Goal: Information Seeking & Learning: Learn about a topic

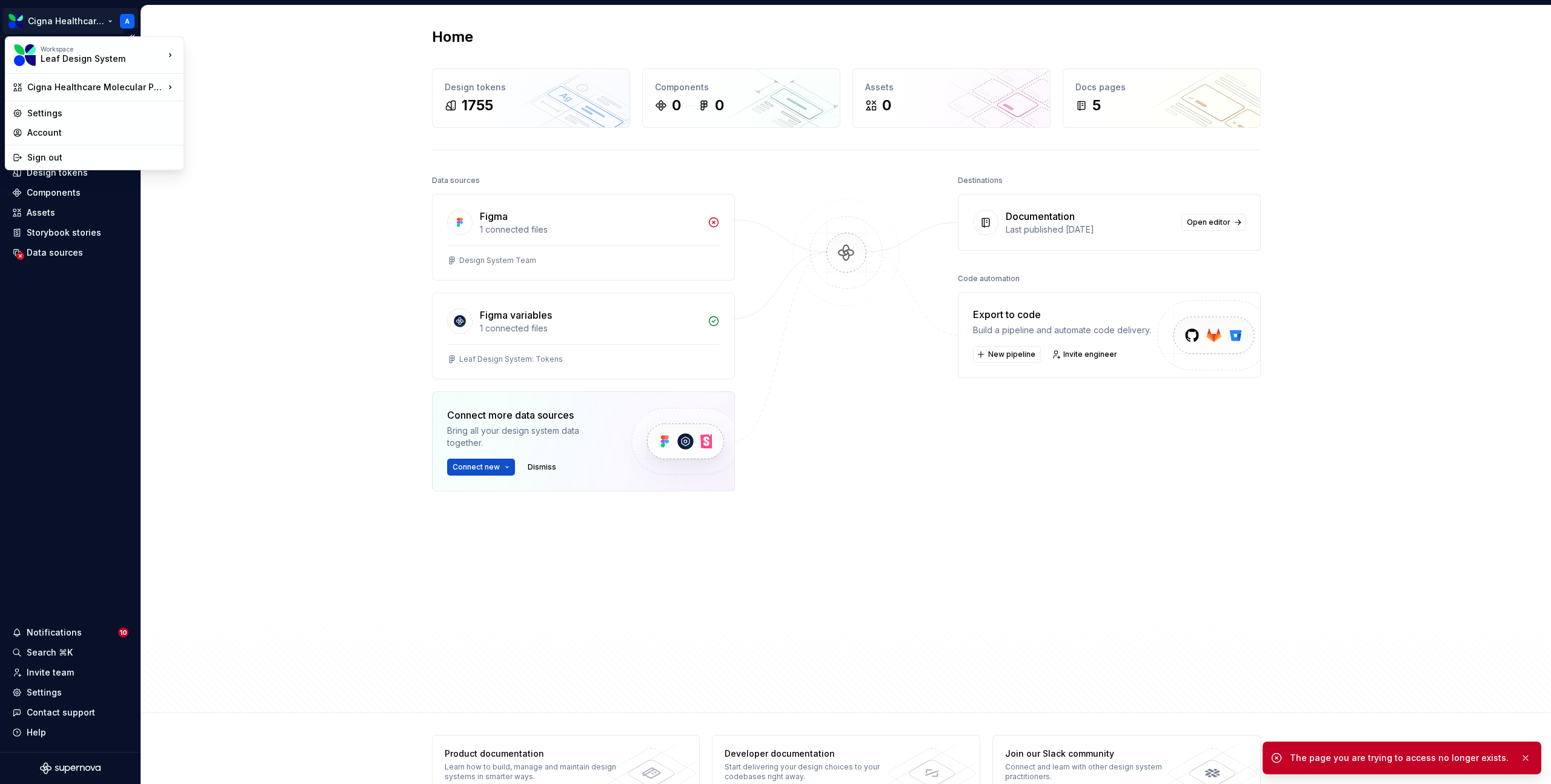
click at [61, 13] on html "Cigna Healthcare Molecular Patterns A Home Documentation Analytics Code automat…" at bounding box center [775, 392] width 1551 height 784
click at [236, 148] on div "Leaf Design System" at bounding box center [281, 154] width 155 height 12
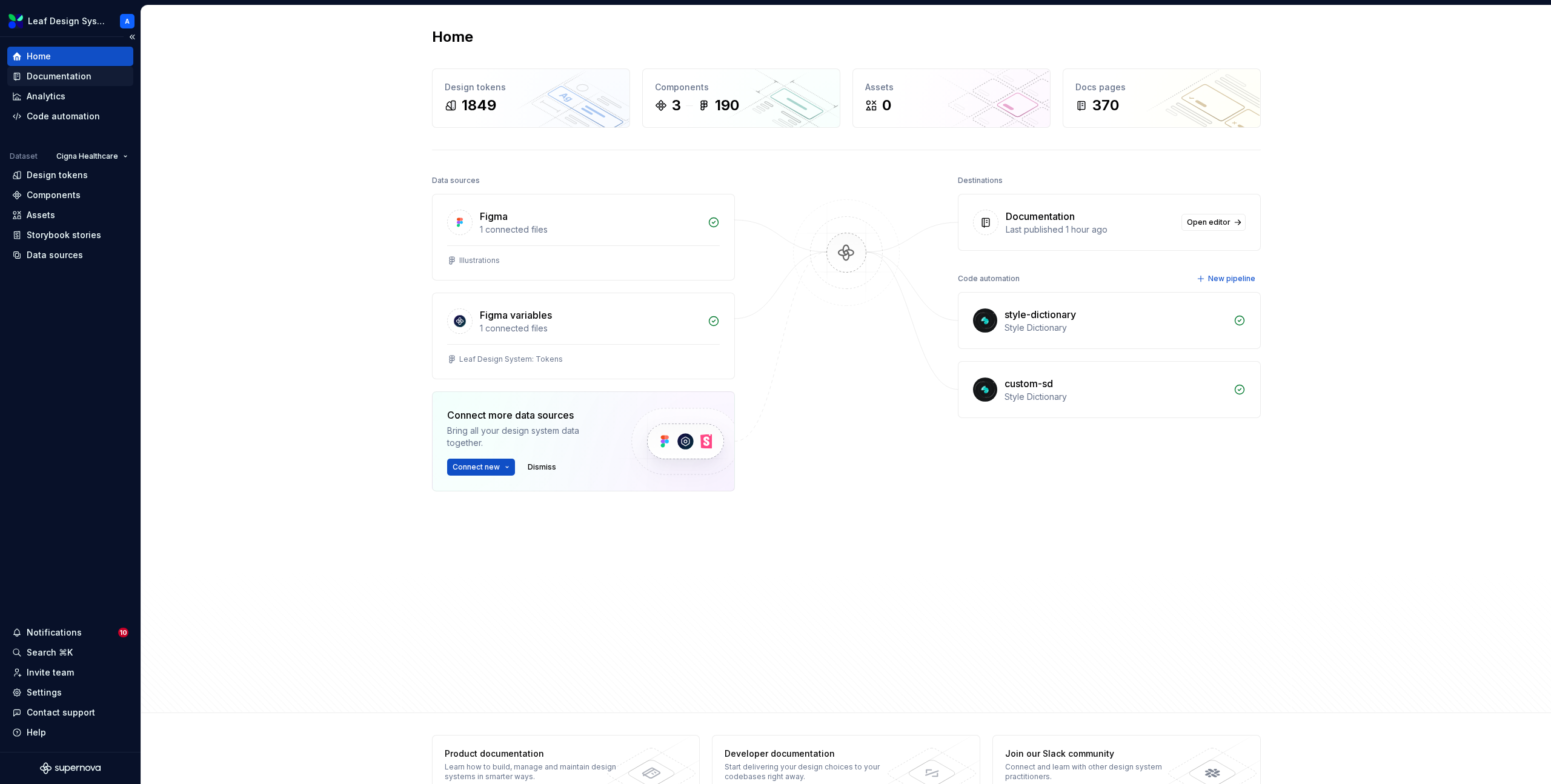
click at [56, 80] on div "Documentation" at bounding box center [59, 76] width 65 height 12
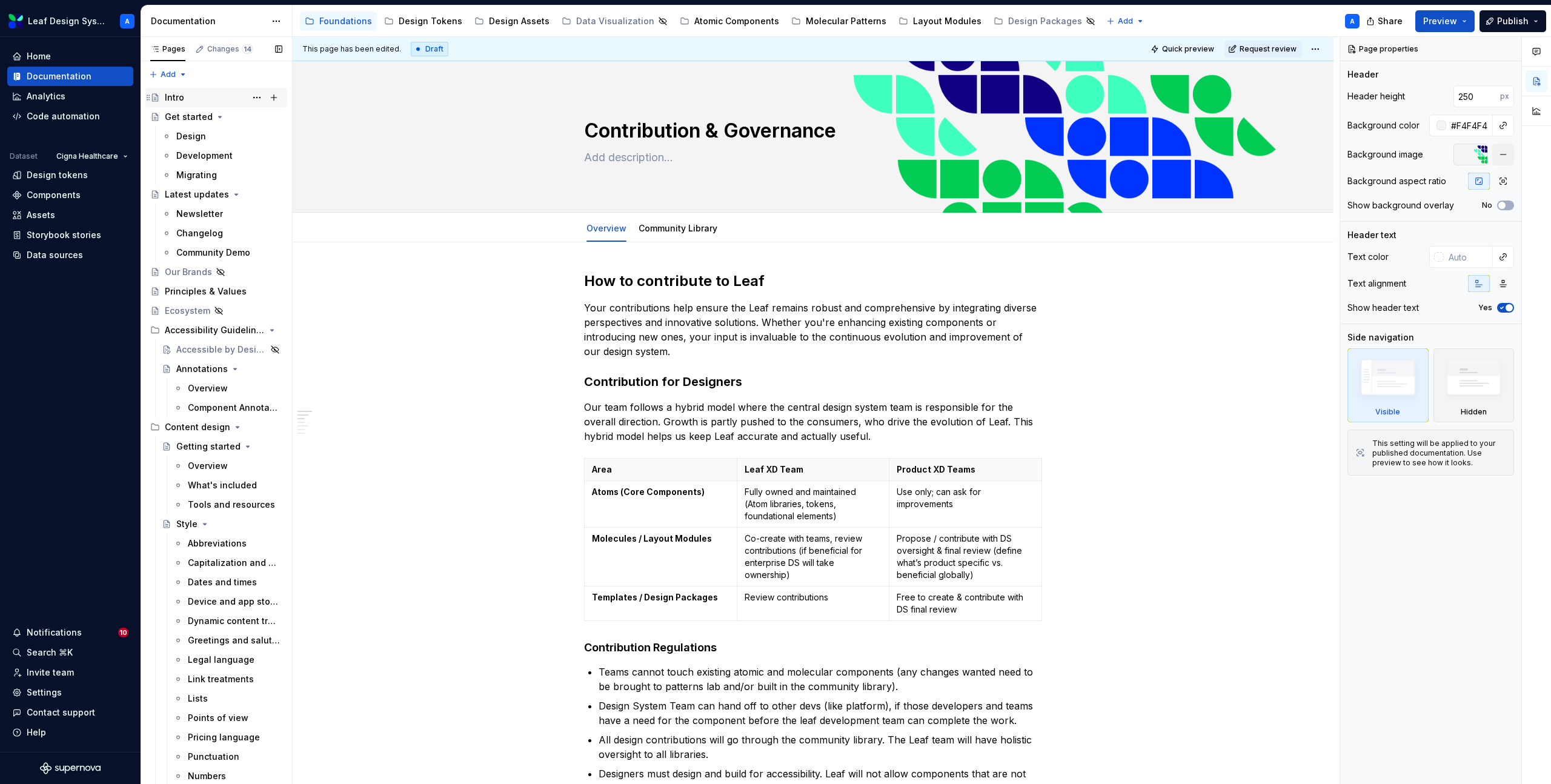
click at [177, 97] on div "Intro" at bounding box center [174, 97] width 19 height 12
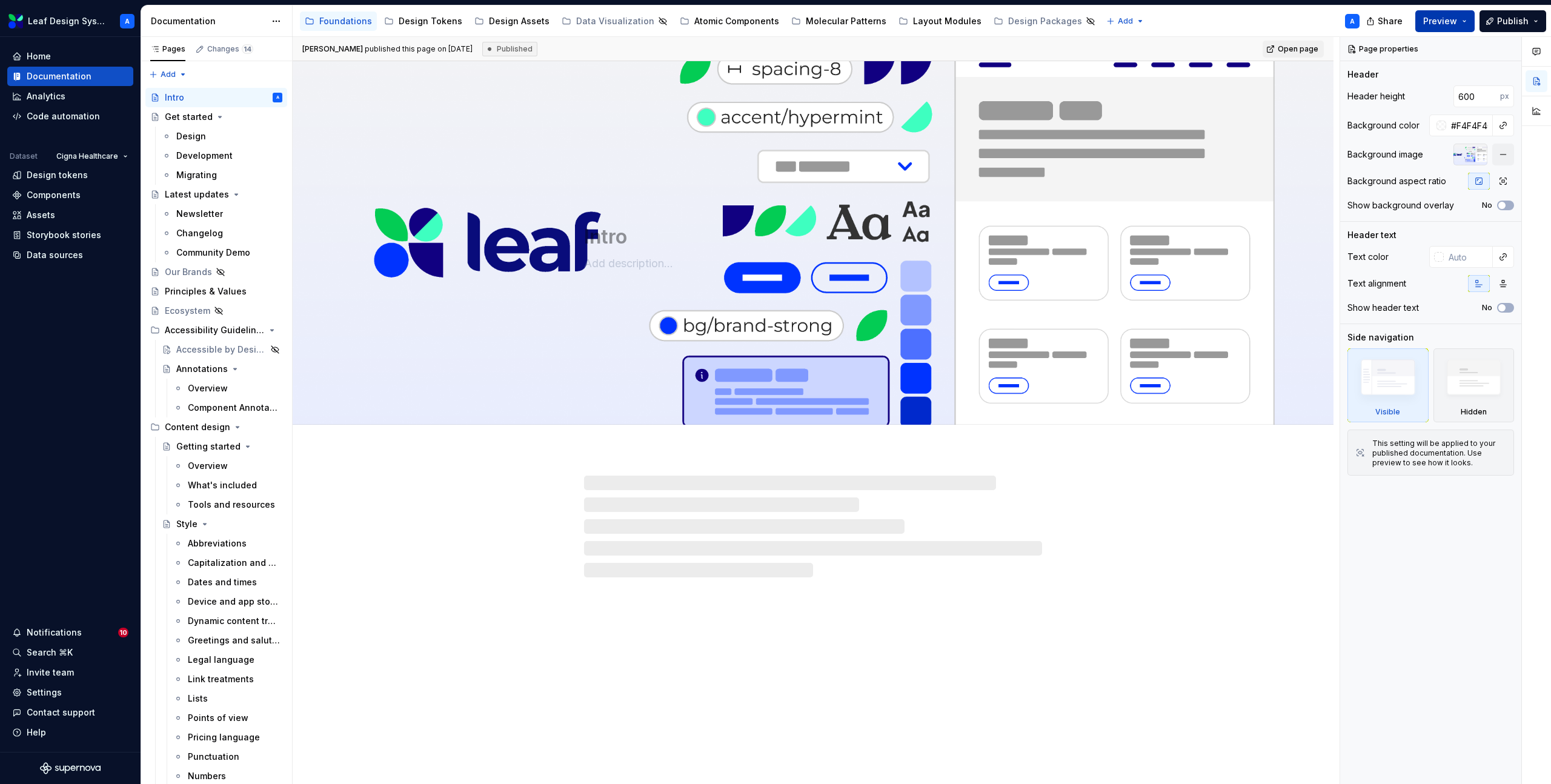
click at [1466, 17] on button "Preview" at bounding box center [1445, 21] width 59 height 22
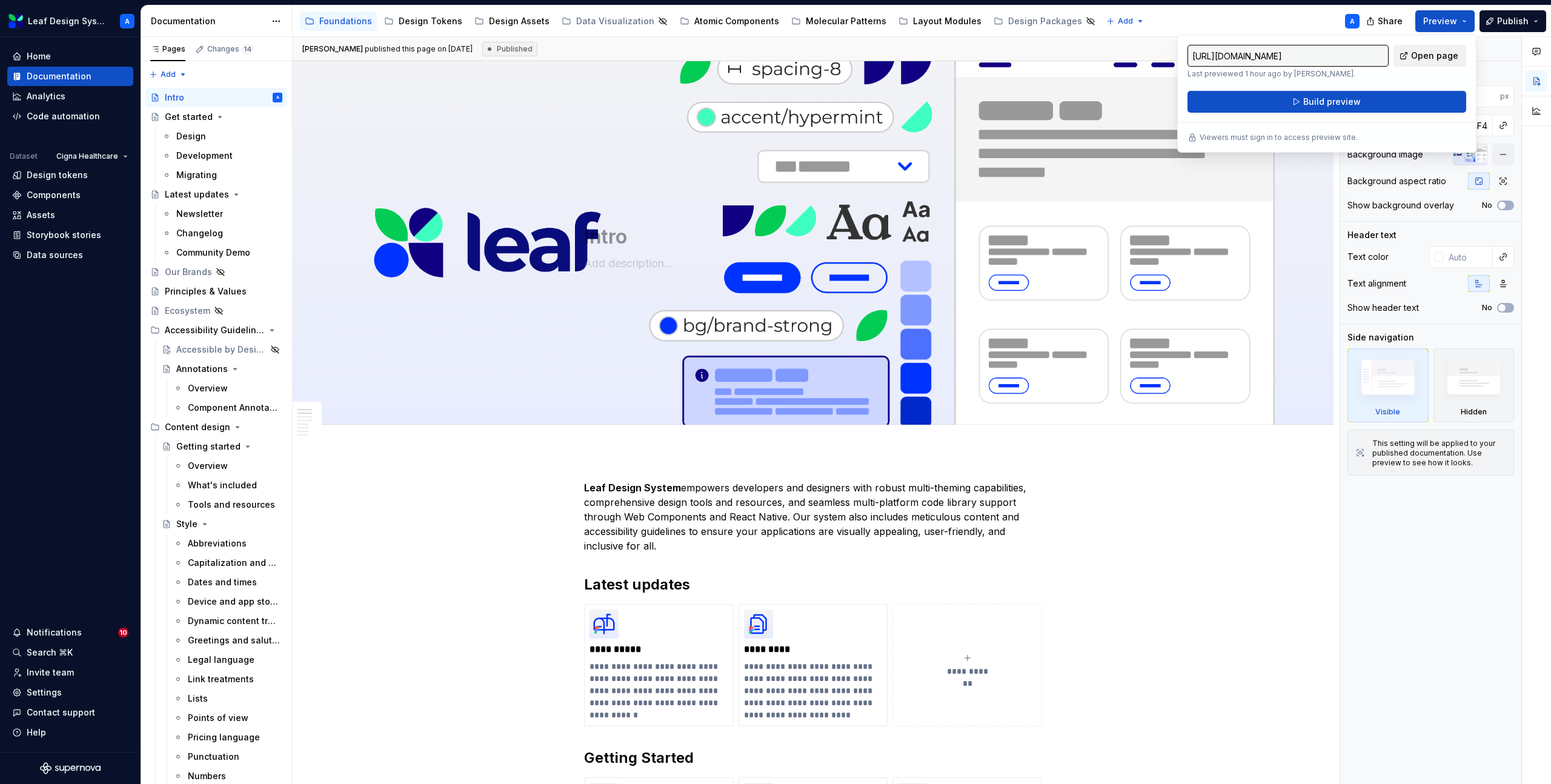
click at [1414, 52] on span "Open page" at bounding box center [1434, 55] width 47 height 12
type textarea "*"
